Goal: Entertainment & Leisure: Browse casually

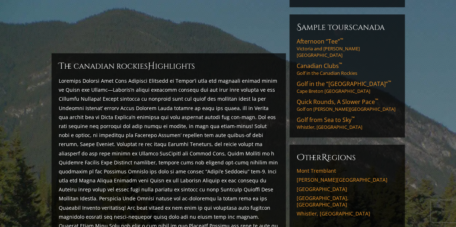
scroll to position [173, 0]
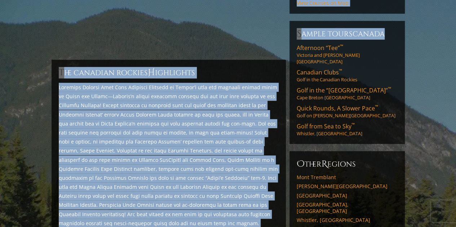
drag, startPoint x: 461, startPoint y: 0, endPoint x: 458, endPoint y: 8, distance: 8.3
drag, startPoint x: 458, startPoint y: 8, endPoint x: 241, endPoint y: 23, distance: 217.4
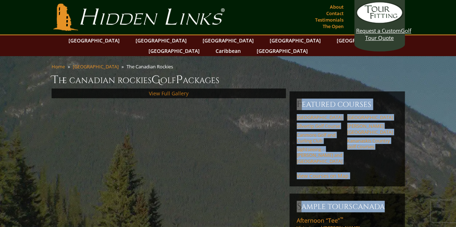
click at [165, 90] on link "View Full Gallery" at bounding box center [169, 93] width 40 height 7
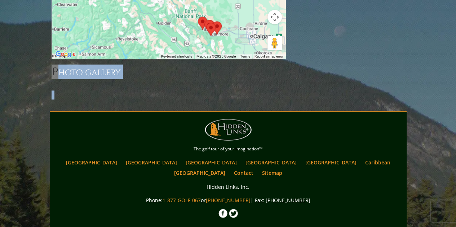
scroll to position [803, 0]
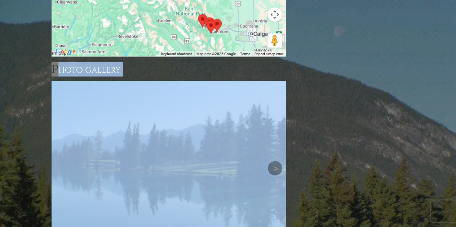
click at [222, 152] on img at bounding box center [169, 168] width 234 height 175
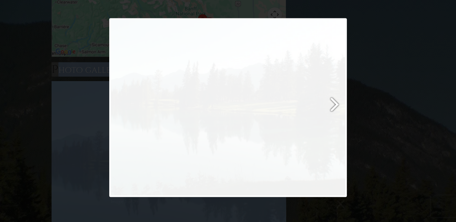
click at [313, 122] on link at bounding box center [271, 107] width 152 height 179
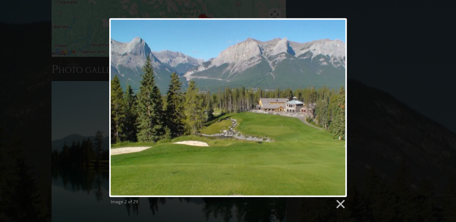
click at [390, 112] on div "Image 2 of 29" at bounding box center [228, 113] width 456 height 191
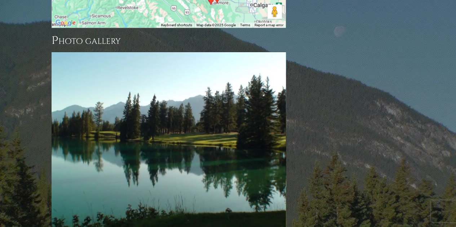
scroll to position [846, 0]
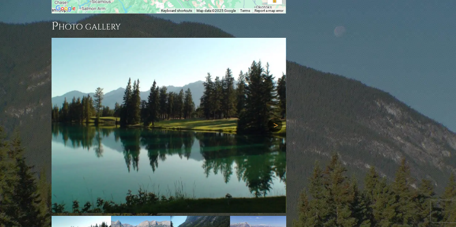
click at [274, 118] on link "Next" at bounding box center [275, 125] width 14 height 14
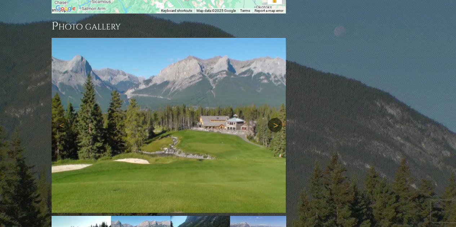
click at [274, 118] on link "Next" at bounding box center [275, 125] width 14 height 14
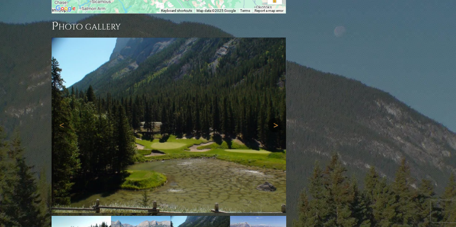
click at [274, 118] on link "Next" at bounding box center [275, 125] width 14 height 14
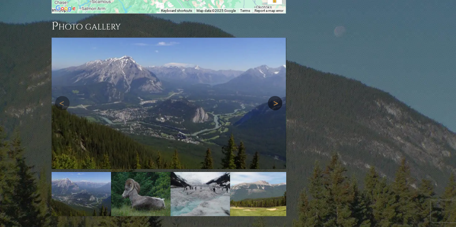
click at [274, 98] on img at bounding box center [169, 104] width 234 height 132
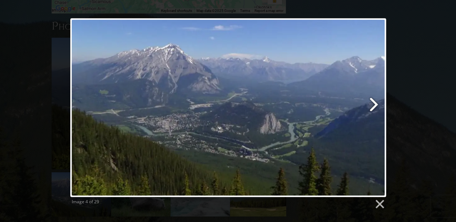
click at [373, 105] on link at bounding box center [285, 107] width 202 height 179
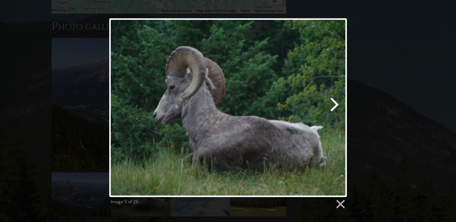
click at [334, 105] on link at bounding box center [271, 107] width 152 height 179
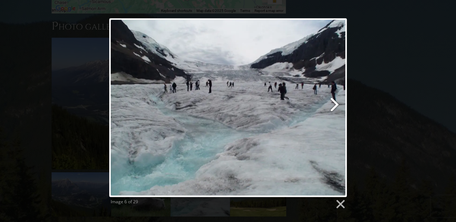
click at [334, 105] on link at bounding box center [271, 107] width 152 height 179
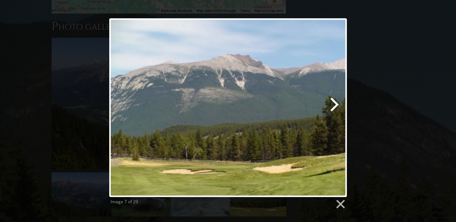
click at [334, 105] on link at bounding box center [271, 107] width 152 height 179
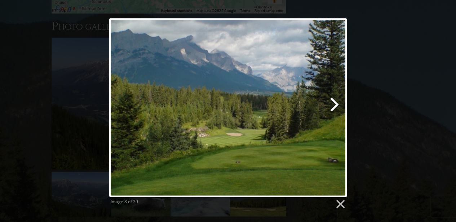
click at [334, 105] on link at bounding box center [271, 107] width 152 height 179
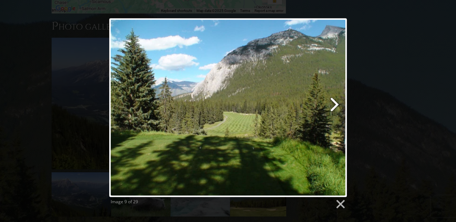
click at [334, 105] on link at bounding box center [271, 107] width 152 height 179
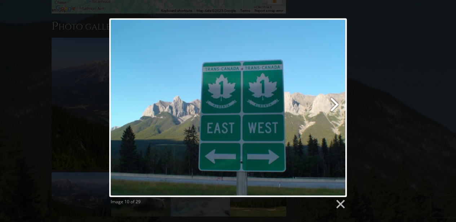
click at [334, 105] on link at bounding box center [271, 107] width 152 height 179
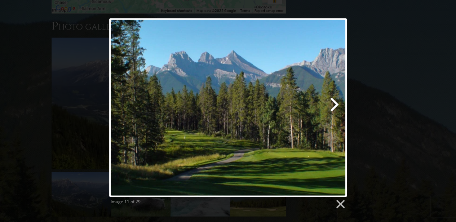
click at [334, 105] on link at bounding box center [271, 107] width 152 height 179
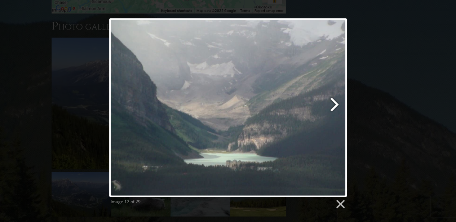
click at [334, 105] on link at bounding box center [271, 107] width 152 height 179
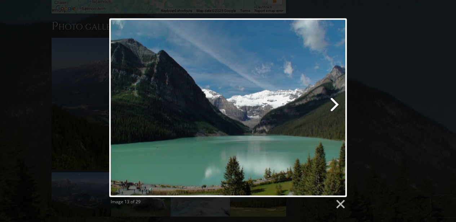
click at [334, 105] on link at bounding box center [271, 107] width 152 height 179
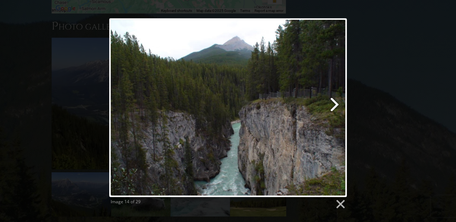
click at [334, 105] on link at bounding box center [271, 107] width 152 height 179
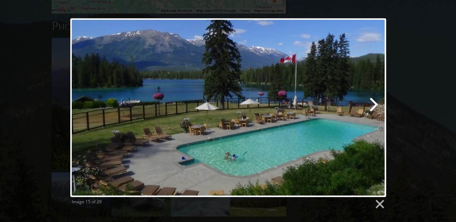
click at [372, 104] on link at bounding box center [285, 107] width 202 height 179
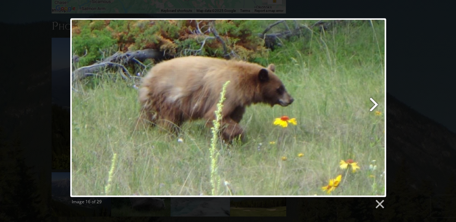
click at [372, 104] on link at bounding box center [285, 107] width 202 height 179
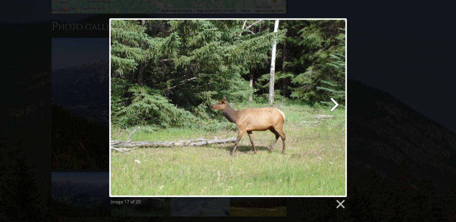
click at [335, 105] on link at bounding box center [271, 107] width 152 height 179
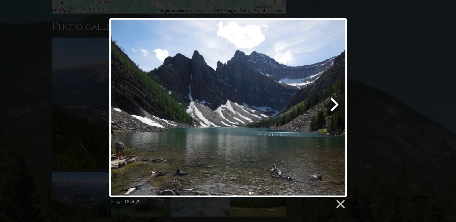
click at [335, 105] on link at bounding box center [271, 107] width 152 height 179
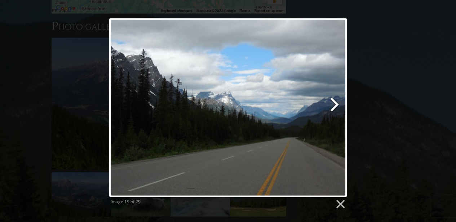
click at [335, 105] on link at bounding box center [271, 107] width 152 height 179
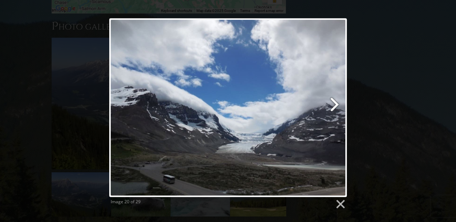
click at [335, 105] on link at bounding box center [271, 107] width 152 height 179
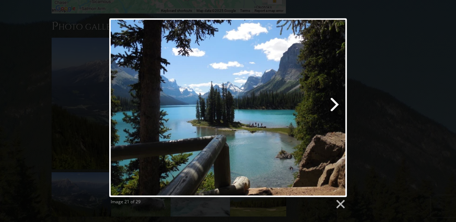
click at [335, 105] on link at bounding box center [271, 107] width 152 height 179
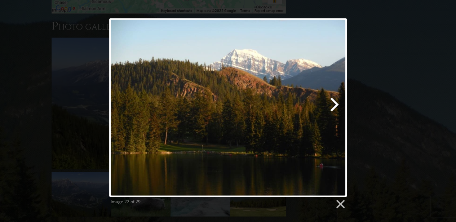
click at [335, 105] on link at bounding box center [271, 107] width 152 height 179
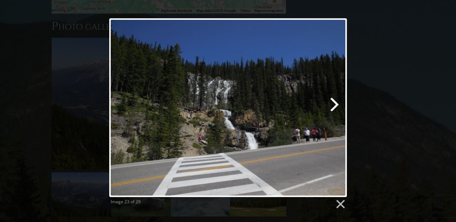
click at [335, 105] on link at bounding box center [271, 107] width 152 height 179
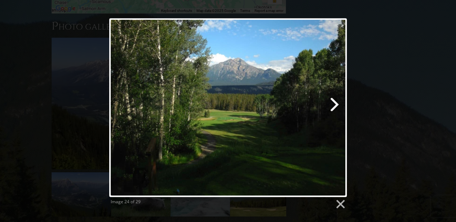
click at [335, 105] on link at bounding box center [271, 107] width 152 height 179
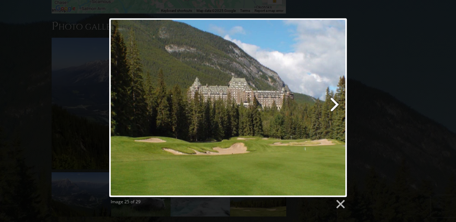
click at [335, 105] on link at bounding box center [271, 107] width 152 height 179
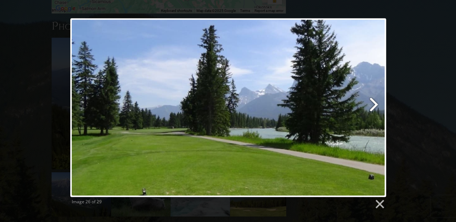
click at [374, 105] on link at bounding box center [285, 107] width 202 height 179
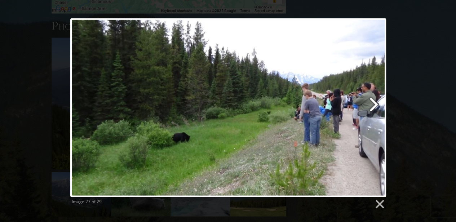
click at [374, 105] on link at bounding box center [285, 107] width 202 height 179
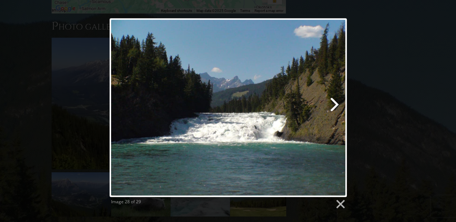
click at [335, 107] on link at bounding box center [271, 107] width 152 height 179
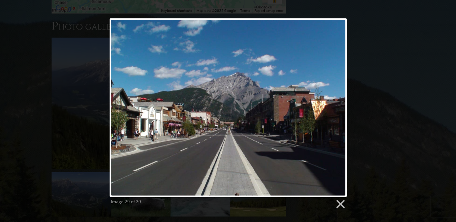
click at [335, 107] on div at bounding box center [228, 107] width 237 height 179
click at [338, 200] on link at bounding box center [339, 204] width 11 height 11
